Goal: Find specific page/section

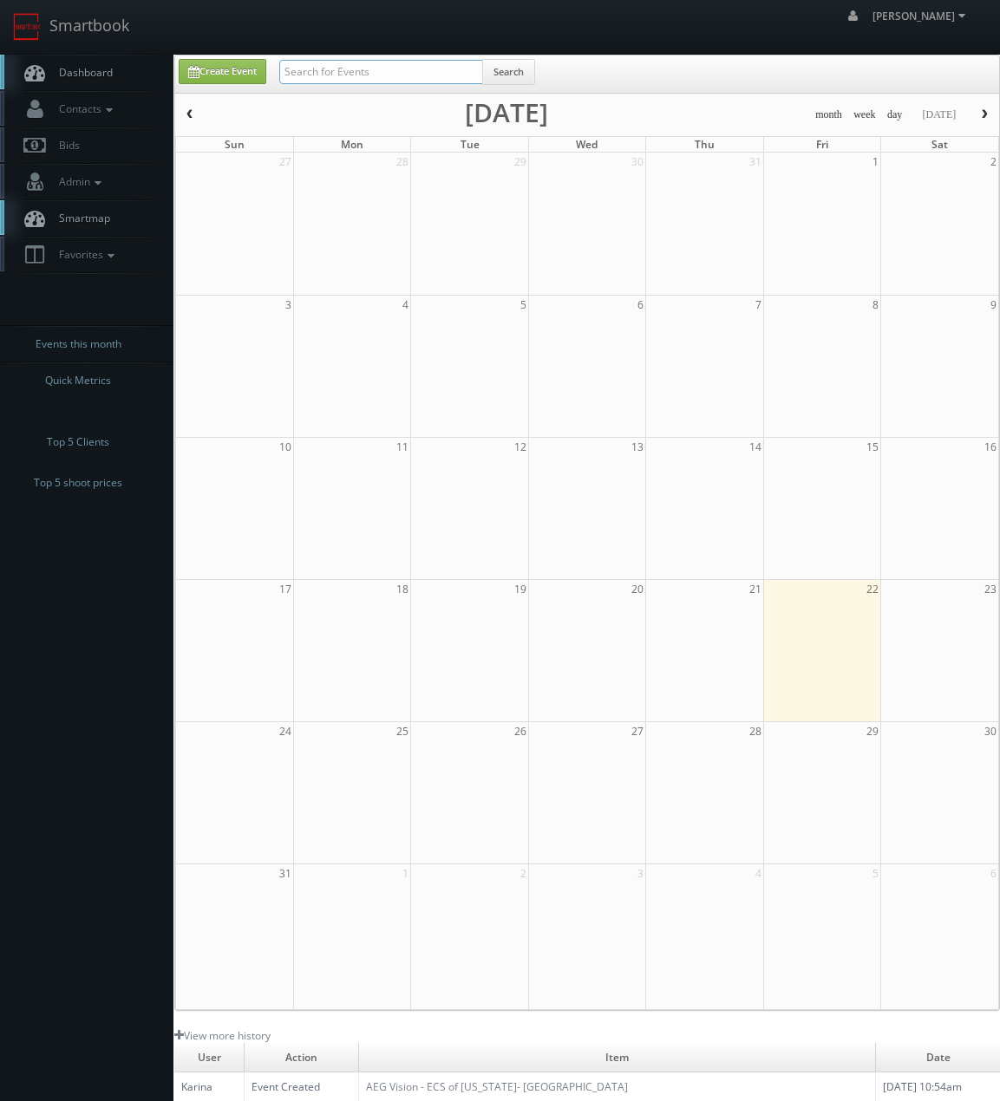
click at [361, 82] on input "text" at bounding box center [381, 72] width 204 height 24
type input "burlington"
click at [348, 75] on input "text" at bounding box center [381, 72] width 204 height 24
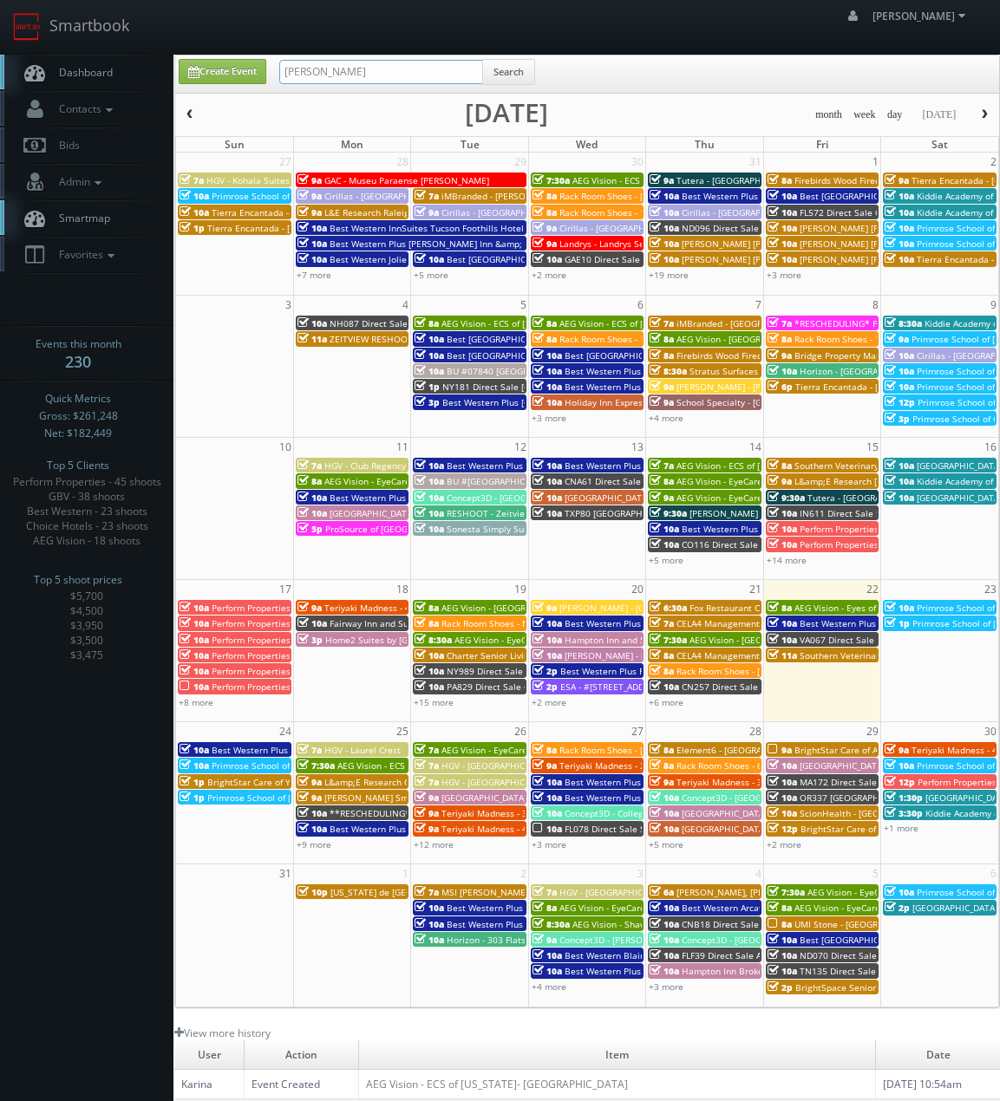
type input "drury"
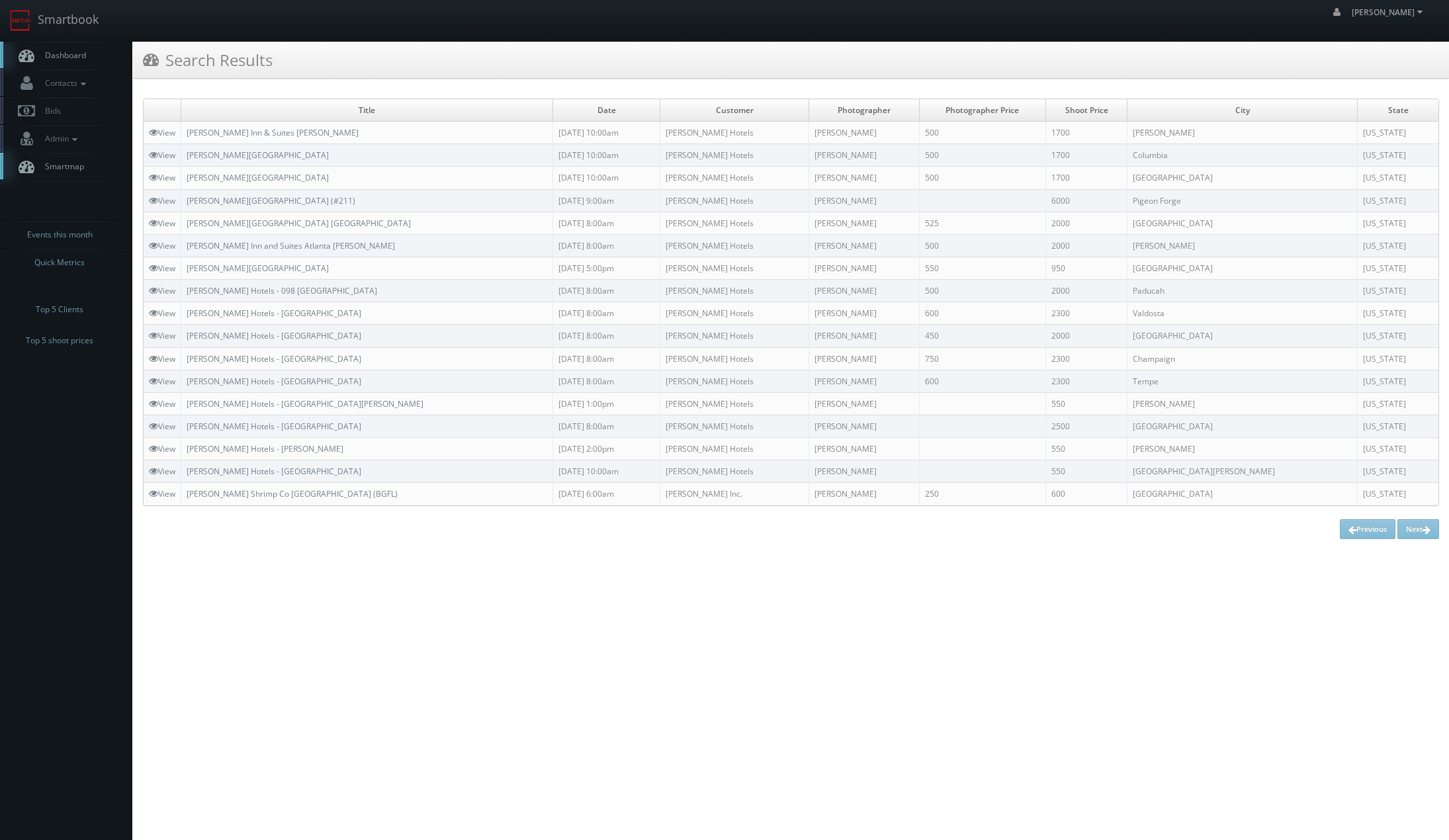
click at [737, 18] on div "[PERSON_NAME] Chris_Sardinas Profile Logout" at bounding box center [724, 21] width 1449 height 41
